Goal: Task Accomplishment & Management: Use online tool/utility

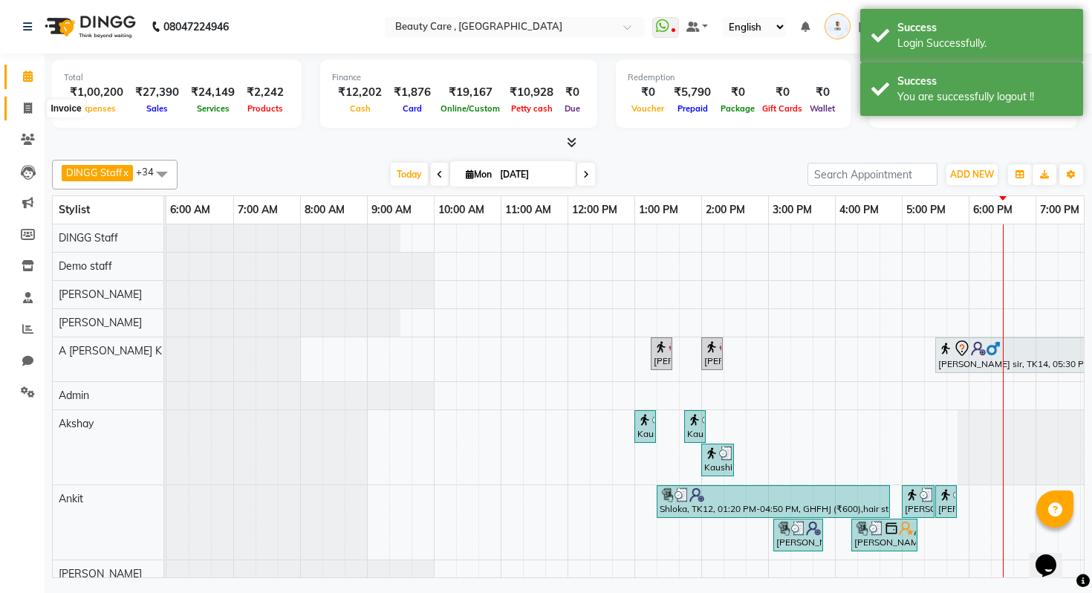
click at [27, 111] on icon at bounding box center [28, 108] width 8 height 11
select select "service"
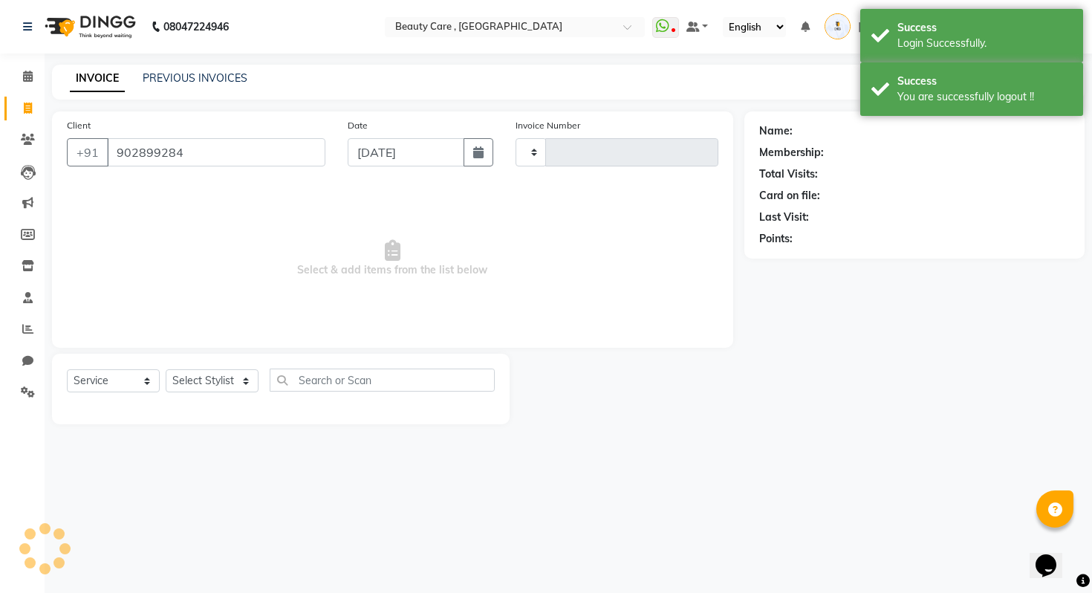
type input "9028992840"
type input "2740"
type input "9028992840"
select select "5646"
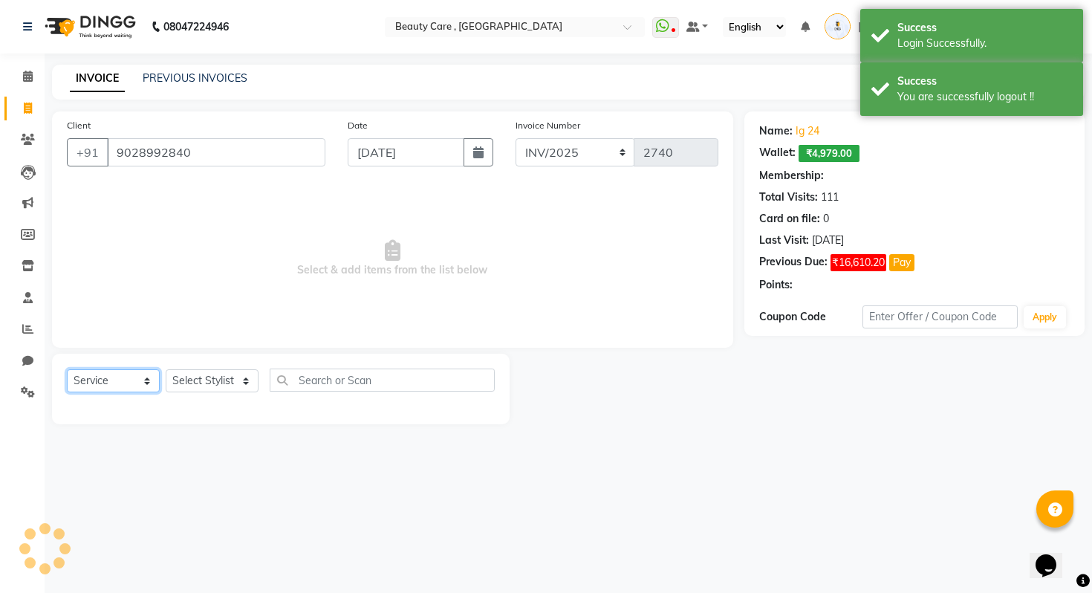
click at [103, 374] on select "Select Service Product Membership Package Voucher Prepaid Gift Card" at bounding box center [113, 380] width 93 height 23
select select "G"
click at [67, 369] on select "Select Service Product Membership Package Voucher Prepaid Gift Card" at bounding box center [113, 380] width 93 height 23
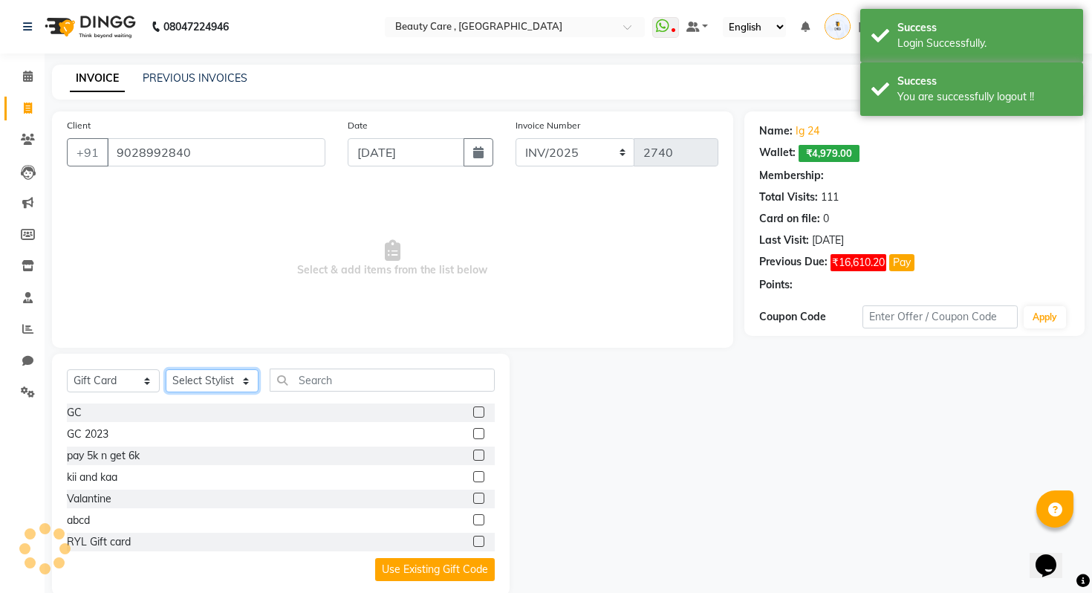
click at [221, 384] on select "Select Stylist" at bounding box center [212, 380] width 93 height 23
select select "4: Object"
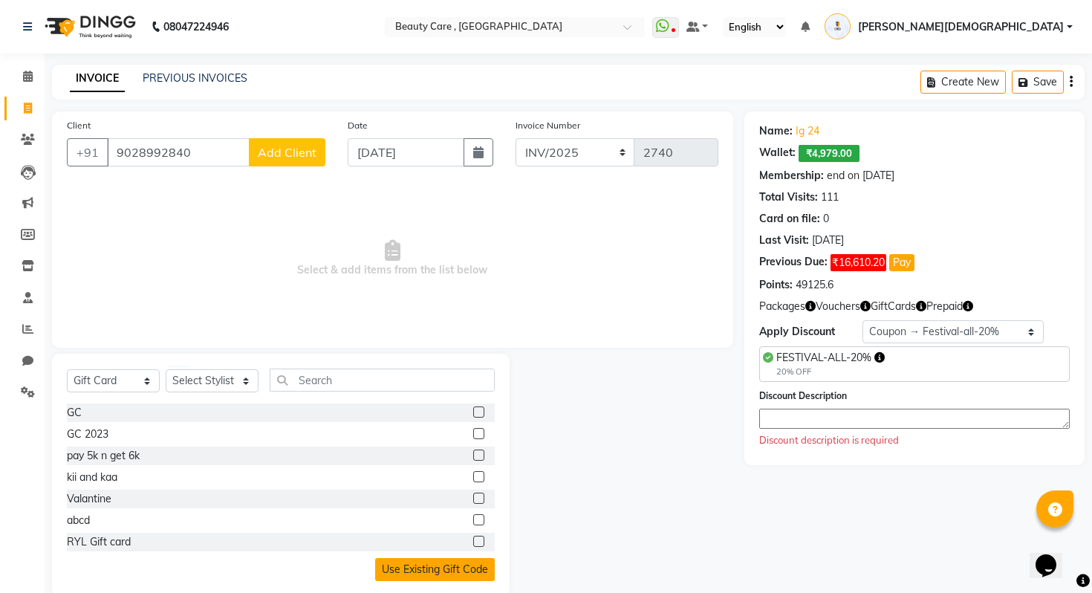
click at [435, 565] on button "Use Existing Gift Code" at bounding box center [435, 569] width 120 height 23
click at [200, 363] on div "Select Service Product Membership Package Voucher Prepaid Gift Card Select Styl…" at bounding box center [281, 475] width 458 height 242
click at [207, 388] on select "Select Stylist [PERSON_NAME] Arun_pdct [PERSON_NAME] Counter Sales Farooq Gauta…" at bounding box center [212, 380] width 93 height 23
select select "59710"
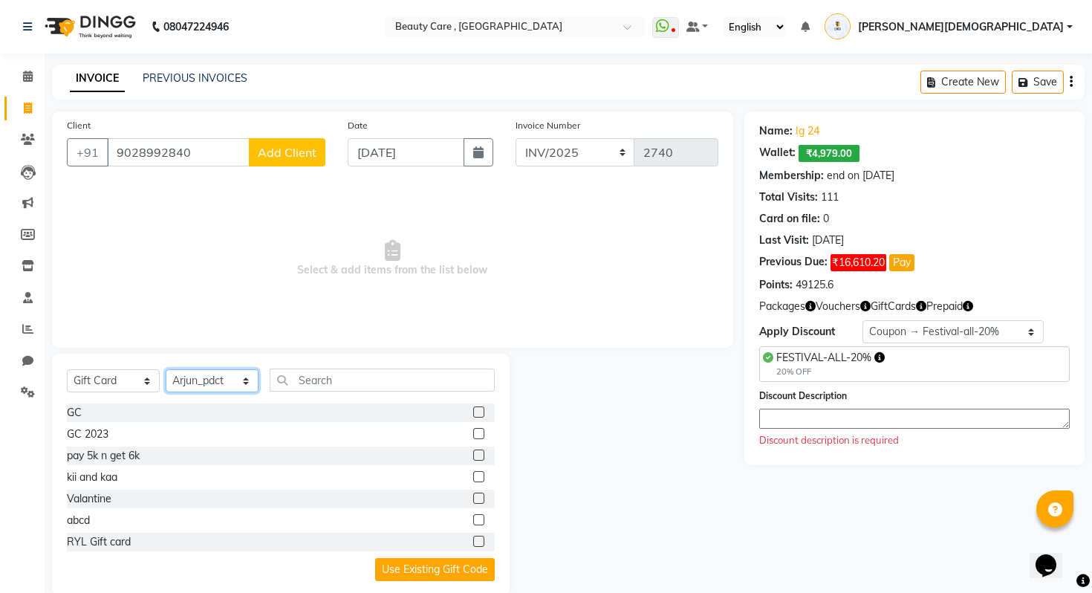
click at [166, 369] on select "Select Stylist [PERSON_NAME] Arun_pdct [PERSON_NAME] Counter Sales Farooq Gauta…" at bounding box center [212, 380] width 93 height 23
click at [412, 558] on button "Use Existing Gift Code" at bounding box center [435, 569] width 120 height 23
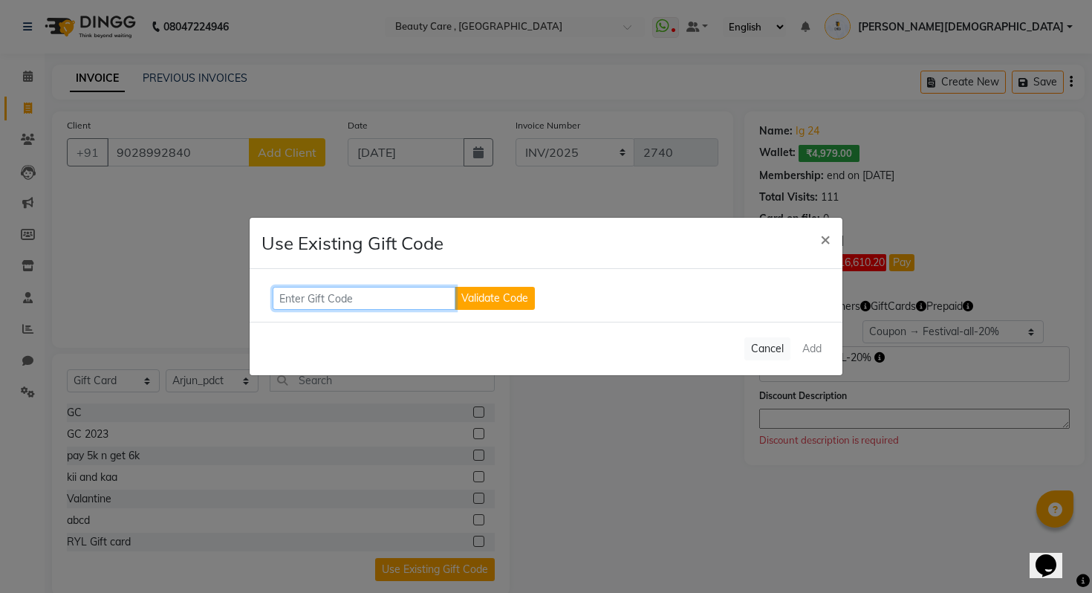
click at [338, 290] on input "text" at bounding box center [364, 298] width 183 height 23
type input "13734Y734"
click at [491, 302] on button "Validate Code" at bounding box center [495, 298] width 80 height 23
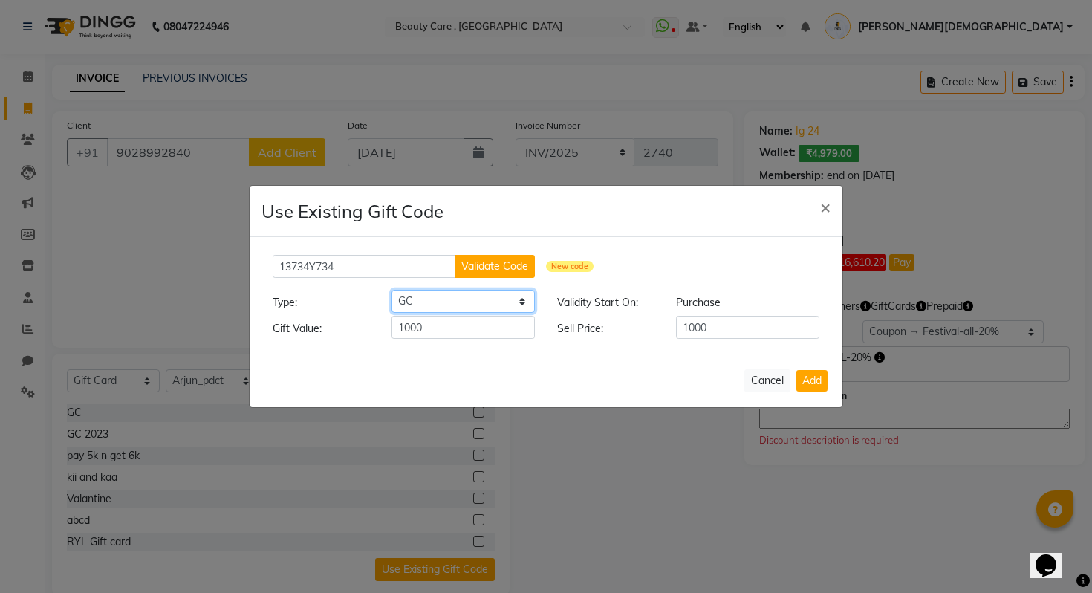
click at [445, 302] on select "Select GC GC 2023 pay 5k n get 6k kii and kaa Valantine abcd RYL Gift card Kare…" at bounding box center [462, 301] width 143 height 23
select select "8172"
click at [391, 290] on select "Select GC GC 2023 pay 5k n get 6k kii and kaa Valantine abcd RYL Gift card Kare…" at bounding box center [462, 301] width 143 height 23
type input "200"
type input "0"
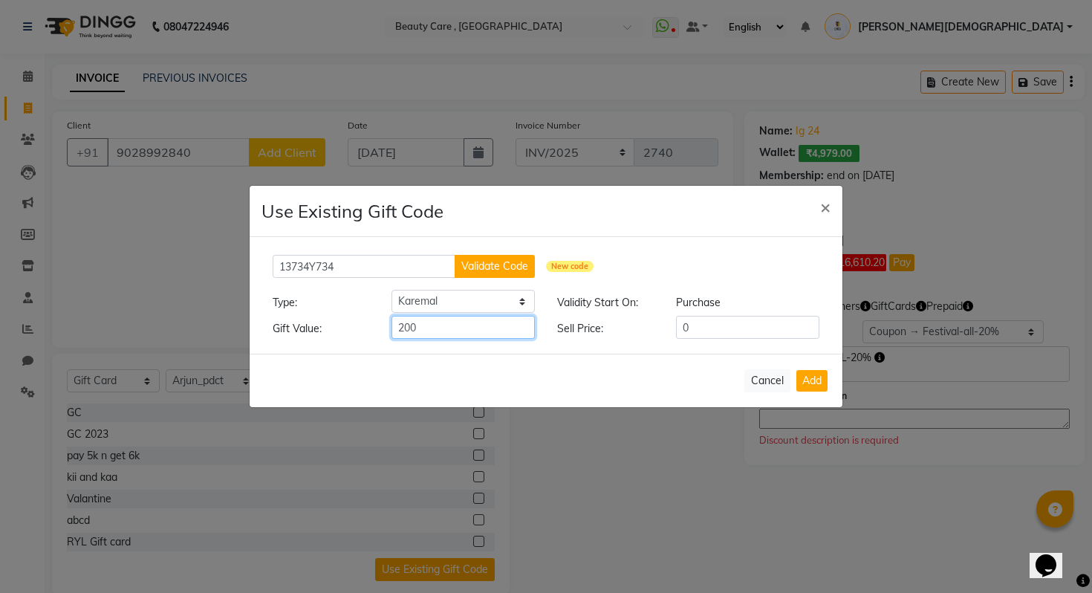
click at [426, 326] on input "200" at bounding box center [462, 327] width 143 height 23
click at [700, 334] on input "0" at bounding box center [747, 327] width 143 height 23
drag, startPoint x: 495, startPoint y: 325, endPoint x: 354, endPoint y: 337, distance: 141.6
click at [354, 337] on div "Gift Value: 200" at bounding box center [403, 329] width 284 height 26
type input "2"
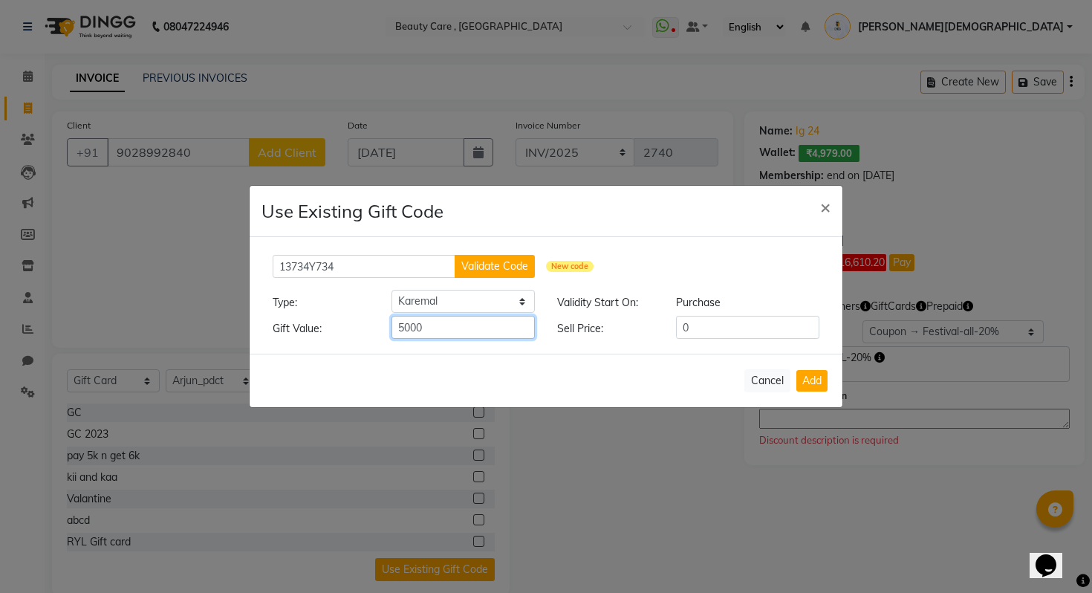
type input "5000"
click at [731, 326] on input "0" at bounding box center [747, 327] width 143 height 23
type input "300"
click at [774, 387] on button "Cancel" at bounding box center [767, 380] width 46 height 23
